Goal: Information Seeking & Learning: Learn about a topic

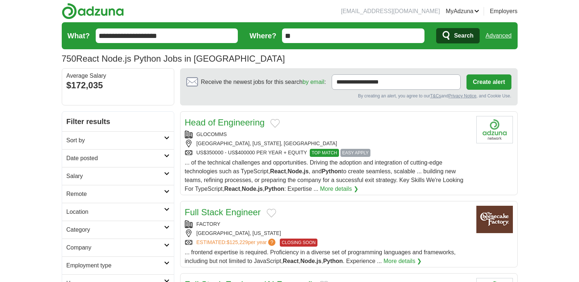
click at [461, 30] on span "Search" at bounding box center [463, 35] width 19 height 15
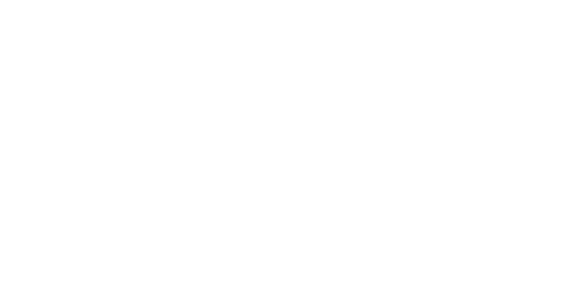
scroll to position [1168, 0]
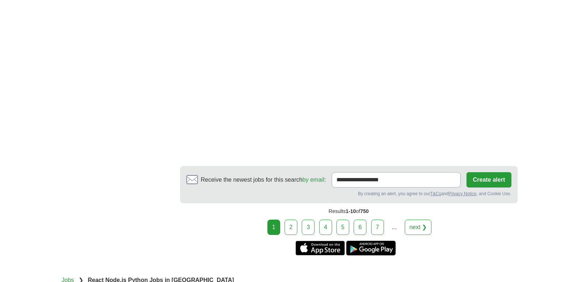
click at [294, 220] on link "2" at bounding box center [290, 227] width 13 height 15
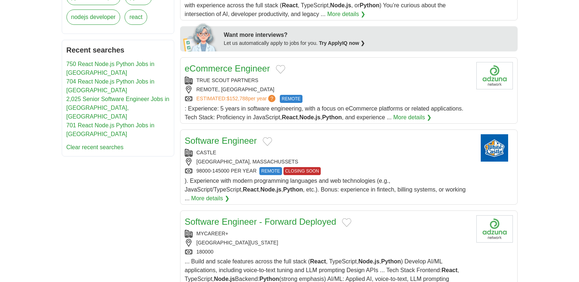
scroll to position [329, 0]
click at [328, 85] on div "TRUE SCOUT PARTNERS REMOTE, UNITED STATES ESTIMATED: $152,788 per year ? REMOTE" at bounding box center [328, 90] width 286 height 26
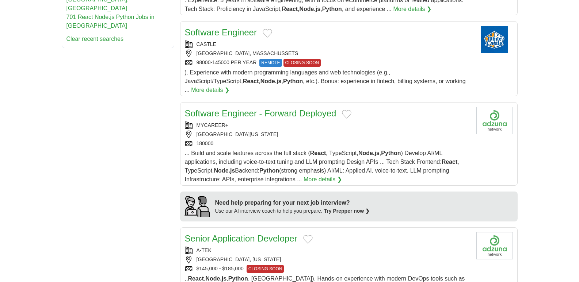
scroll to position [438, 0]
click at [228, 31] on link "Software Engineer" at bounding box center [221, 32] width 72 height 10
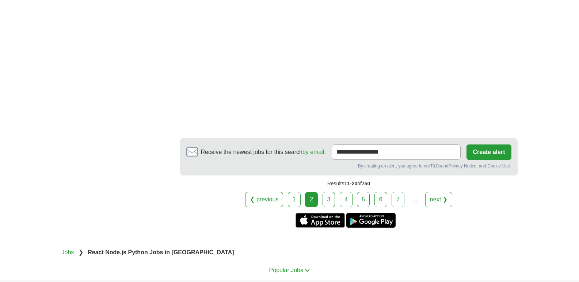
scroll to position [1205, 0]
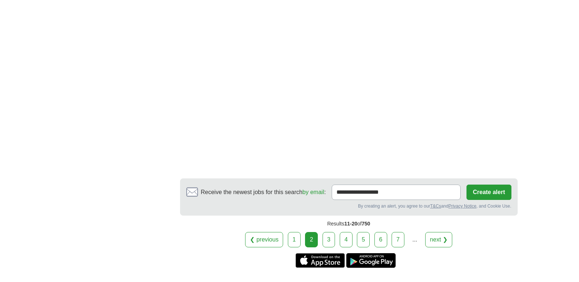
click at [327, 232] on link "3" at bounding box center [328, 239] width 13 height 15
